Goal: Information Seeking & Learning: Understand process/instructions

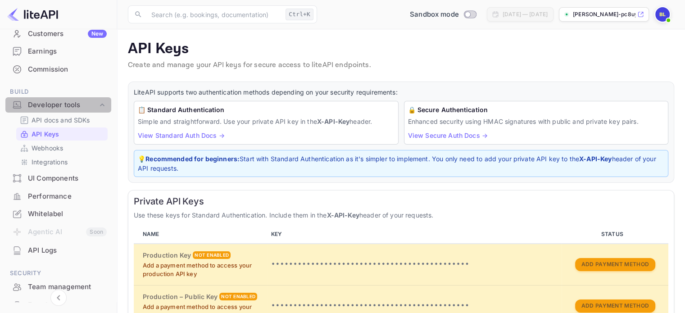
click at [64, 107] on div "Developer tools" at bounding box center [63, 105] width 70 height 10
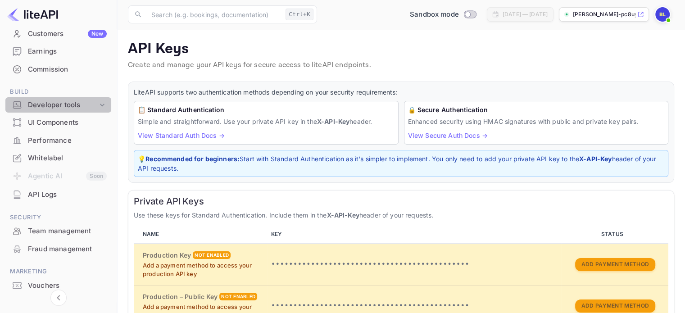
click at [64, 107] on div "Developer tools" at bounding box center [63, 105] width 70 height 10
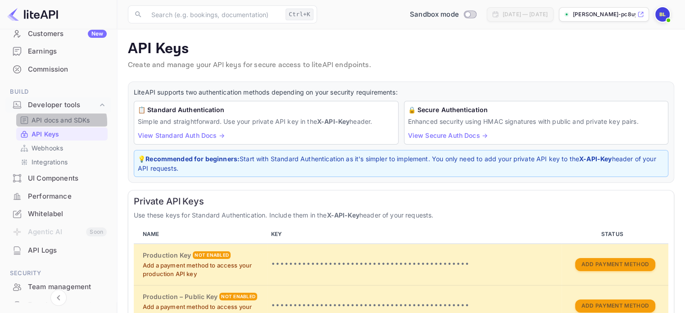
click at [59, 122] on p "API docs and SDKs" at bounding box center [61, 119] width 59 height 9
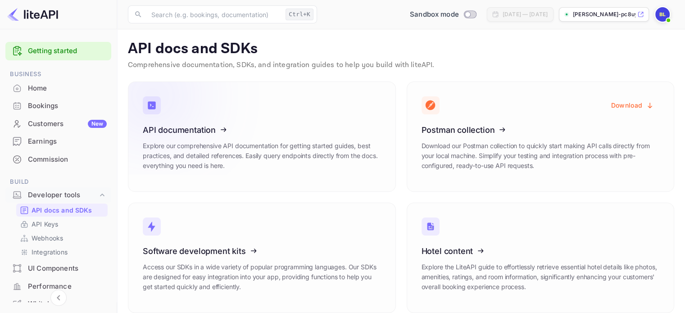
scroll to position [11, 0]
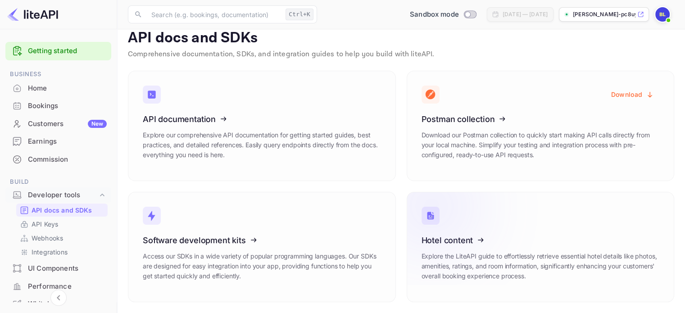
click at [497, 230] on icon at bounding box center [477, 238] width 140 height 93
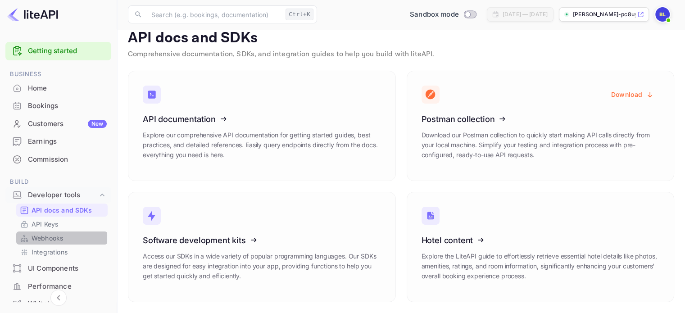
click at [43, 236] on p "Webhooks" at bounding box center [48, 237] width 32 height 9
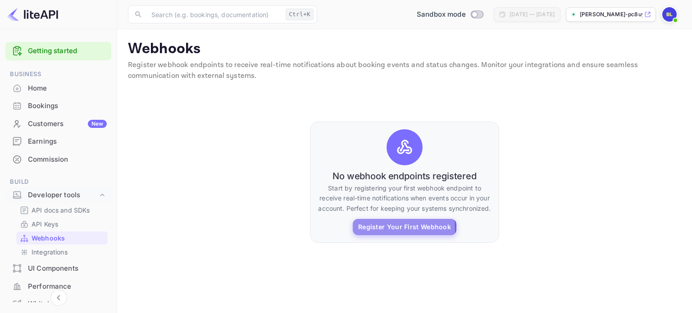
click at [393, 228] on button "Register Your First Webhook" at bounding box center [405, 227] width 104 height 16
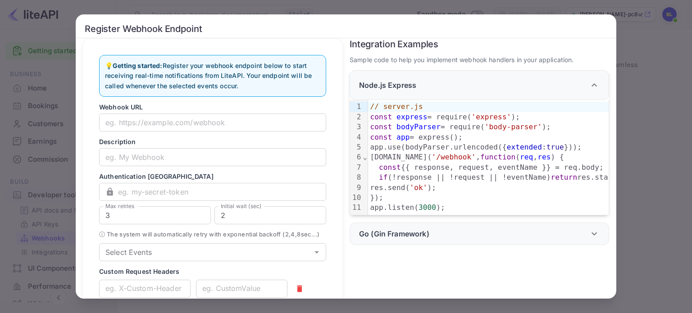
scroll to position [7, 0]
